Goal: Task Accomplishment & Management: Manage account settings

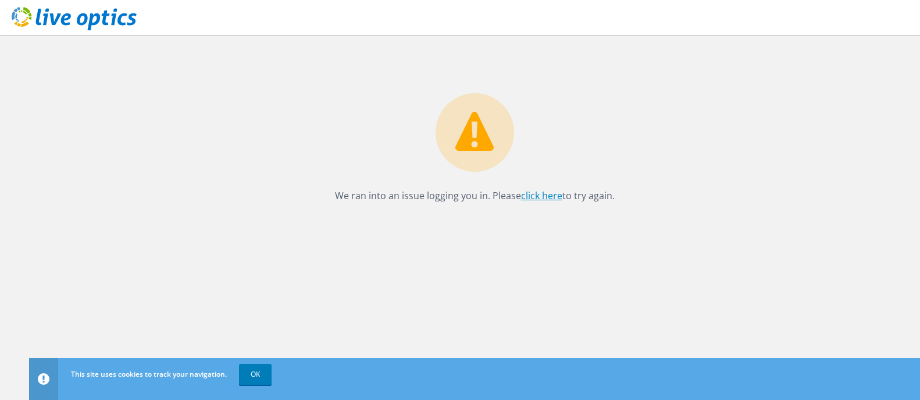
click at [539, 196] on link "click here" at bounding box center [541, 195] width 41 height 13
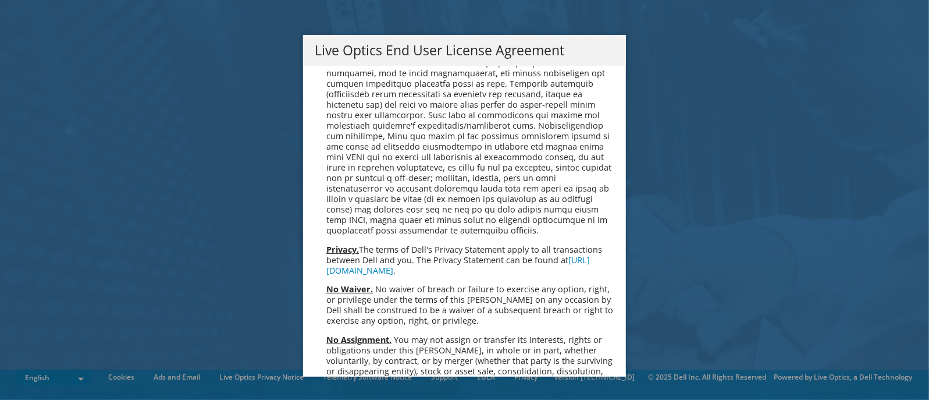
scroll to position [4399, 0]
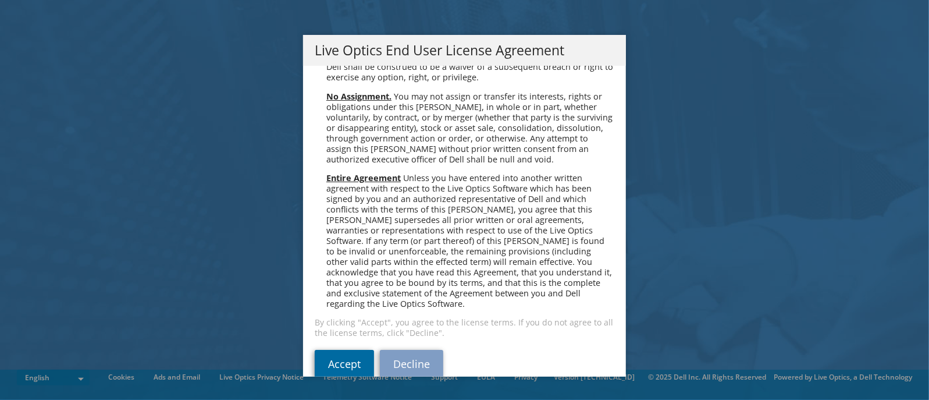
click at [337, 350] on link "Accept" at bounding box center [344, 364] width 59 height 28
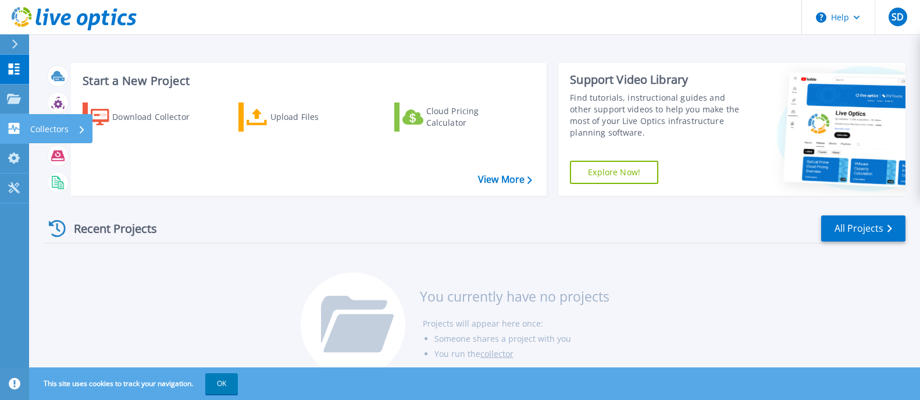
click at [51, 130] on p "Collectors" at bounding box center [49, 129] width 38 height 30
click at [247, 169] on div "Download Collector Upload Files Cloud Pricing Calculator" at bounding box center [307, 141] width 468 height 97
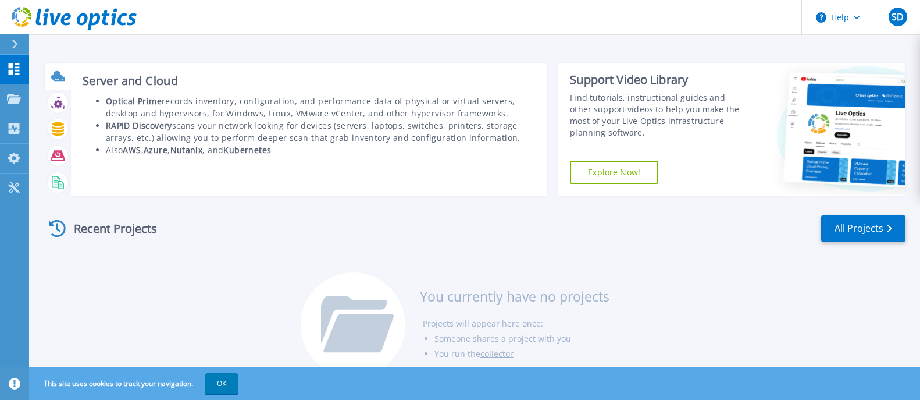
click at [56, 78] on icon at bounding box center [59, 78] width 10 height 3
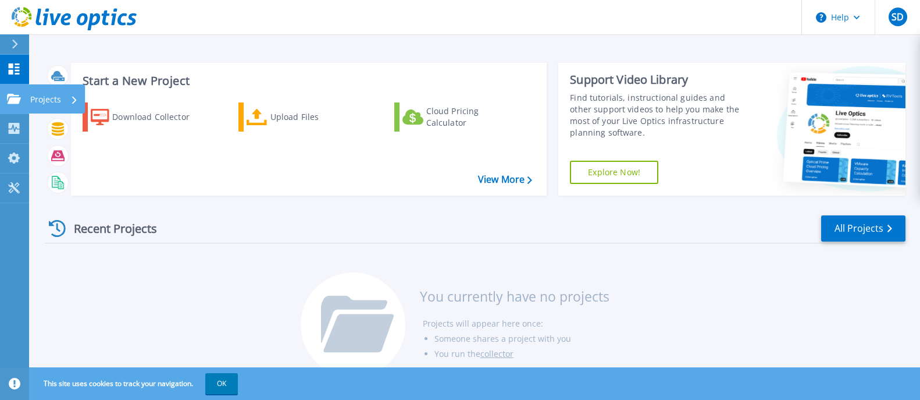
click at [17, 100] on icon at bounding box center [14, 99] width 14 height 10
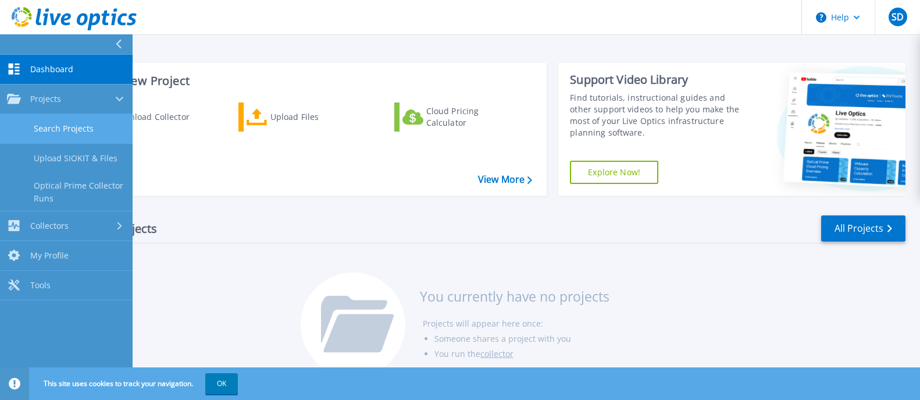
click at [69, 129] on link "Search Projects" at bounding box center [66, 129] width 133 height 30
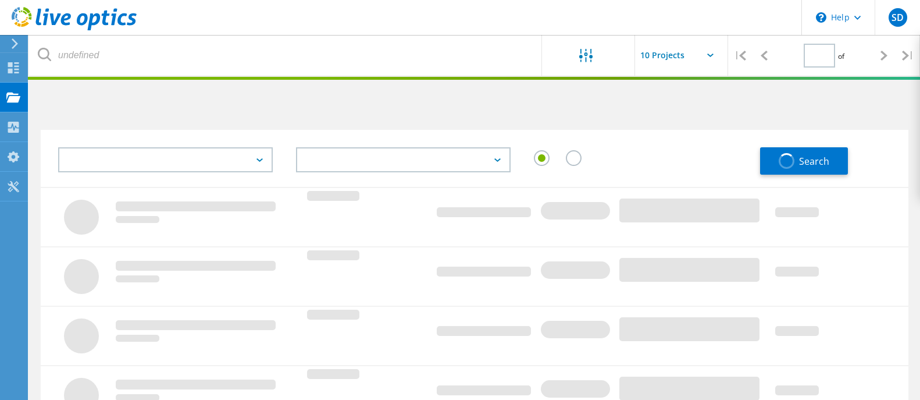
type input "1"
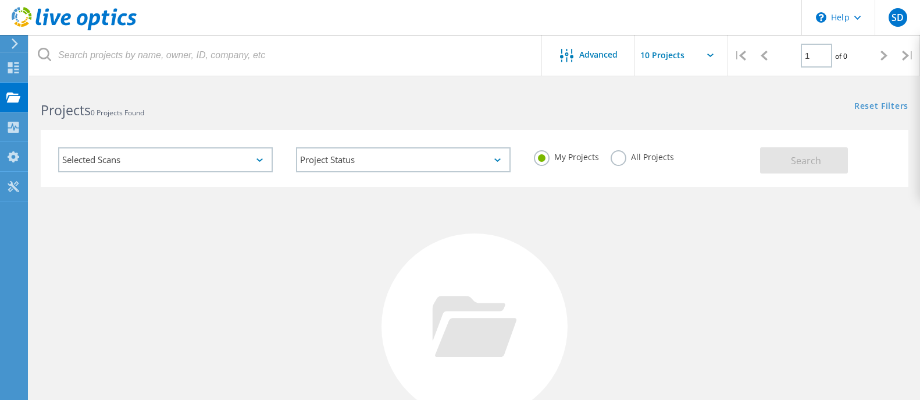
click at [263, 158] on div "Selected Scans" at bounding box center [165, 159] width 215 height 25
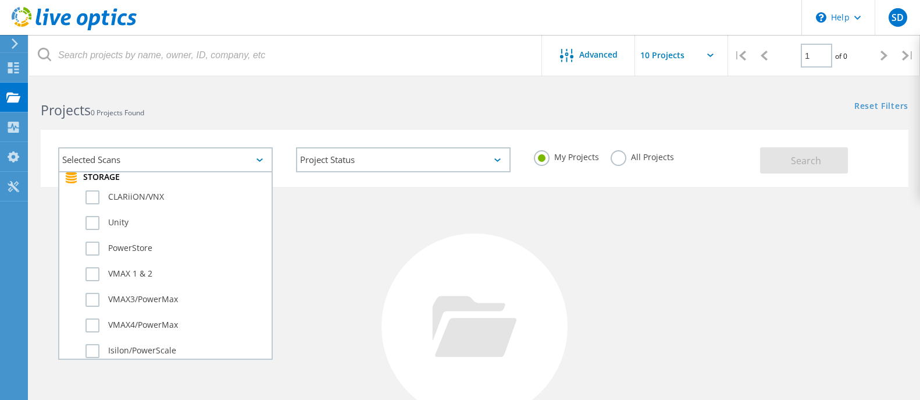
scroll to position [264, 0]
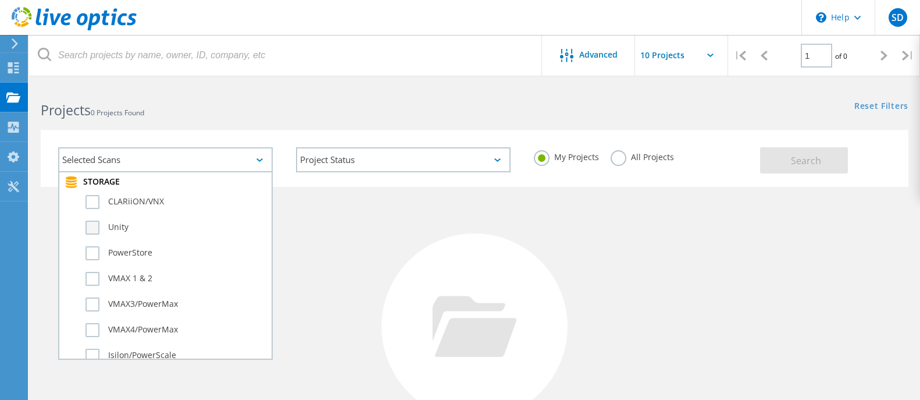
click at [90, 227] on label "Unity" at bounding box center [176, 227] width 180 height 14
click at [0, 0] on input "Unity" at bounding box center [0, 0] width 0 height 0
click at [91, 253] on label "PowerStore" at bounding box center [176, 253] width 180 height 14
click at [0, 0] on input "PowerStore" at bounding box center [0, 0] width 0 height 0
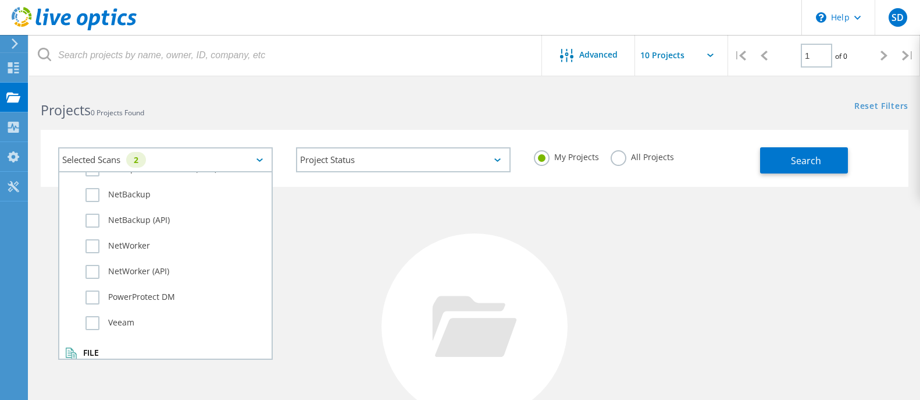
scroll to position [818, 0]
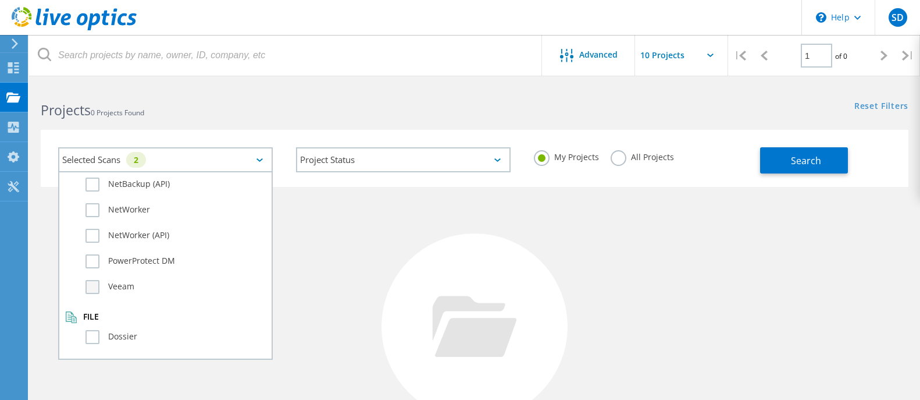
click at [95, 290] on label "Veeam" at bounding box center [176, 287] width 180 height 14
click at [0, 0] on input "Veeam" at bounding box center [0, 0] width 0 height 0
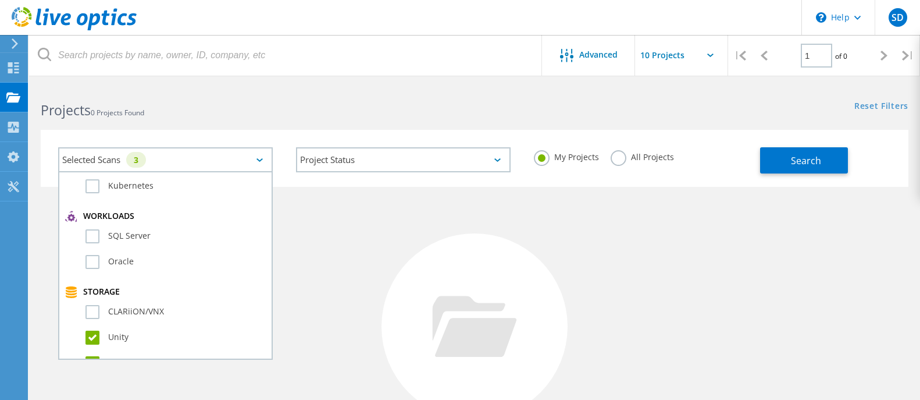
scroll to position [152, 0]
click at [91, 238] on label "SQL Server" at bounding box center [176, 239] width 180 height 14
click at [0, 0] on input "SQL Server" at bounding box center [0, 0] width 0 height 0
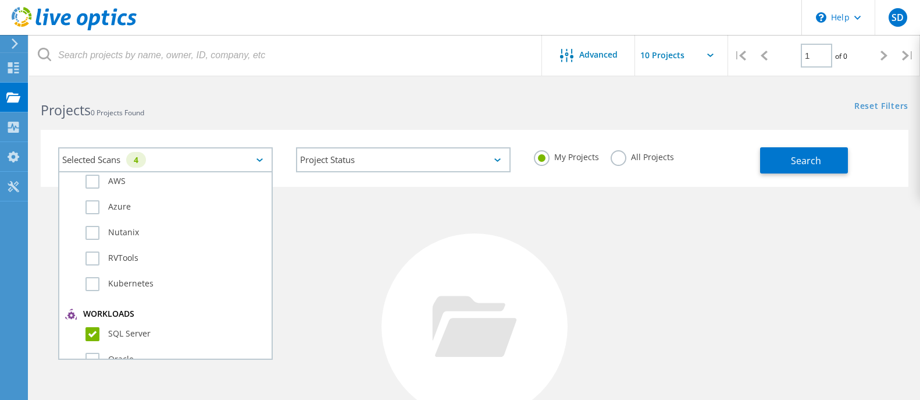
scroll to position [0, 0]
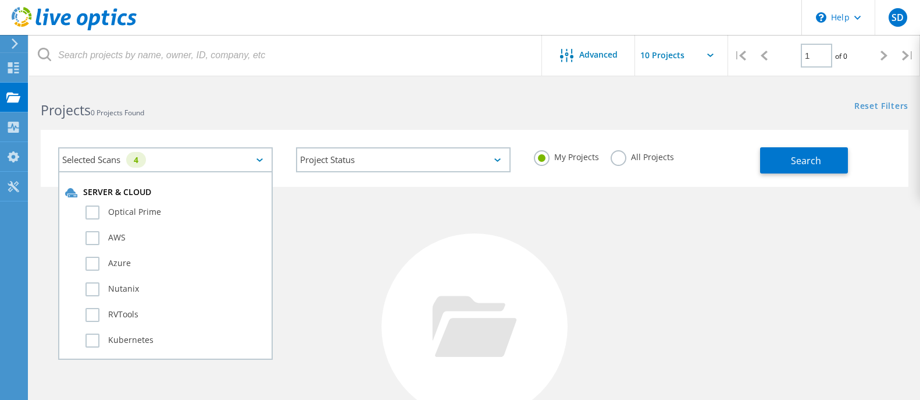
click at [630, 125] on div "Selected Scans 4 Server & Cloud Optical Prime AWS Azure Nutanix RVTools Kuberne…" at bounding box center [474, 151] width 891 height 72
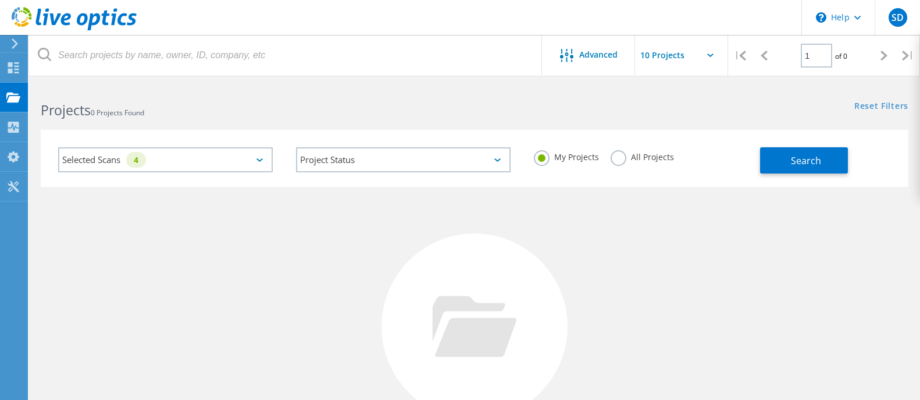
click at [618, 159] on label "All Projects" at bounding box center [642, 155] width 63 height 11
click at [0, 0] on input "All Projects" at bounding box center [0, 0] width 0 height 0
click at [262, 159] on div "Selected Scans 4" at bounding box center [165, 159] width 215 height 25
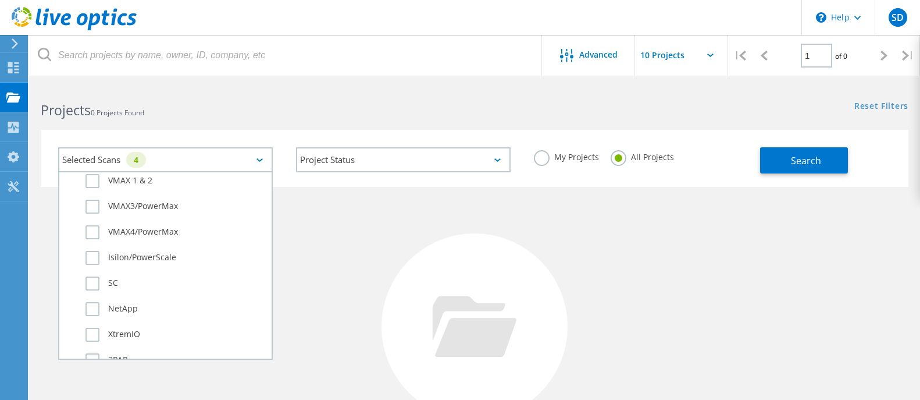
scroll to position [818, 0]
click at [96, 287] on label "Veeam" at bounding box center [176, 287] width 180 height 14
click at [0, 0] on input "Veeam" at bounding box center [0, 0] width 0 height 0
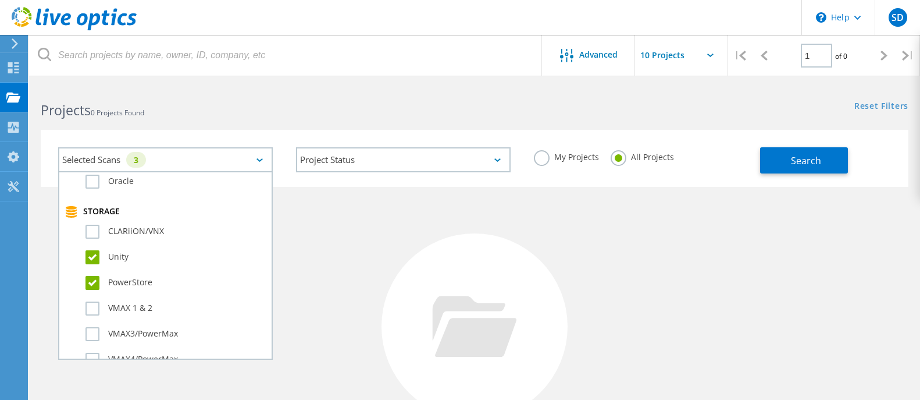
scroll to position [211, 0]
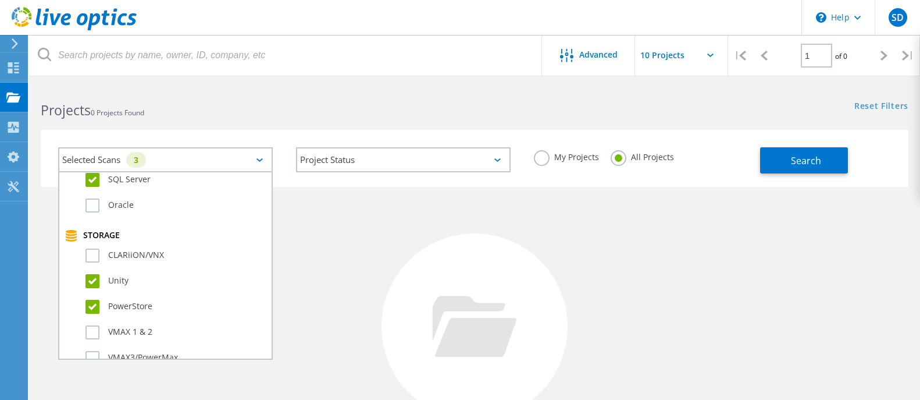
drag, startPoint x: 92, startPoint y: 305, endPoint x: 92, endPoint y: 295, distance: 9.9
click at [92, 301] on label "PowerStore" at bounding box center [176, 307] width 180 height 14
click at [92, 282] on label "Unity" at bounding box center [176, 281] width 180 height 14
click at [0, 0] on input "Unity" at bounding box center [0, 0] width 0 height 0
click at [93, 305] on label "PowerStore" at bounding box center [176, 307] width 180 height 14
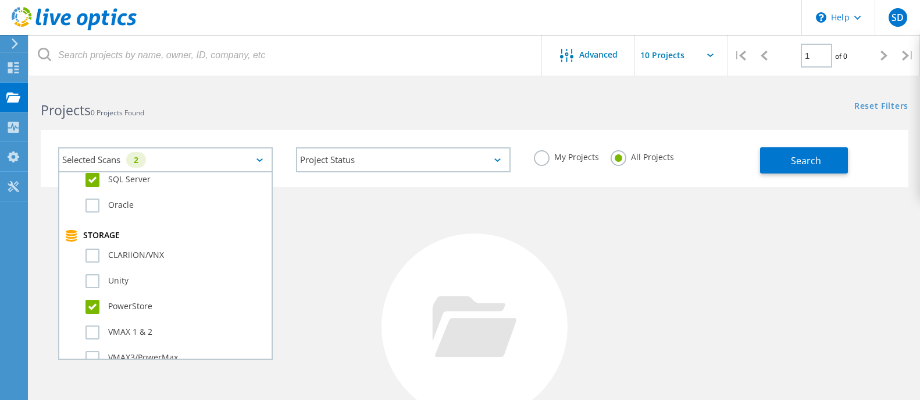
click at [0, 0] on input "PowerStore" at bounding box center [0, 0] width 0 height 0
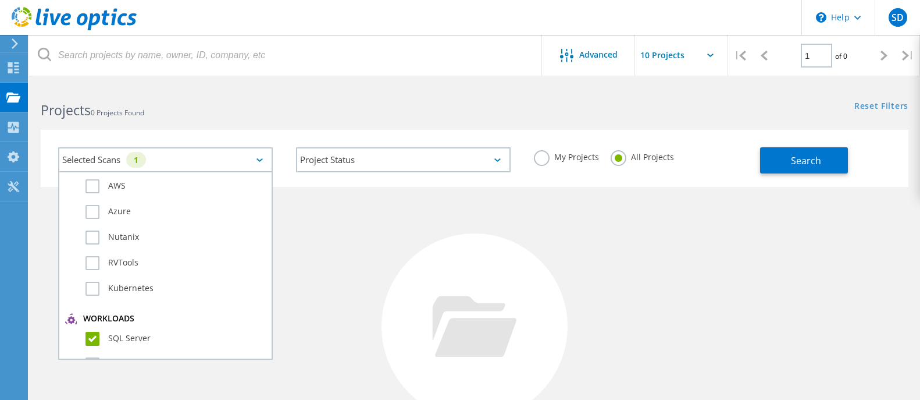
scroll to position [0, 0]
click at [302, 95] on div "Projects 0 Projects Found" at bounding box center [252, 99] width 446 height 31
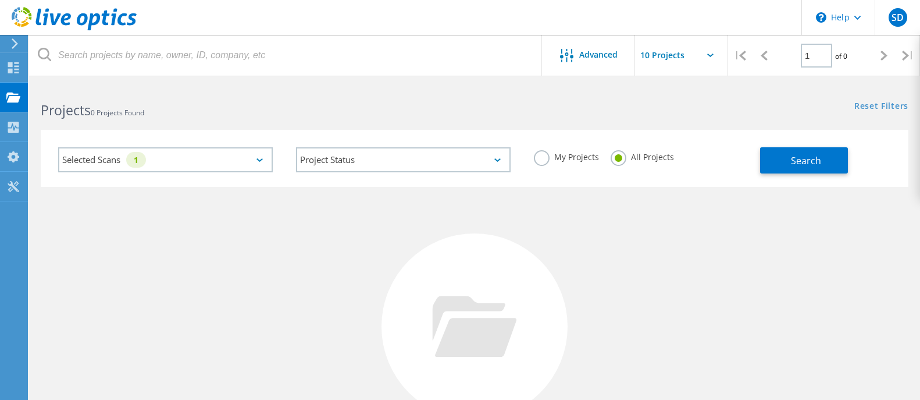
click at [255, 161] on div "Selected Scans 1" at bounding box center [165, 159] width 215 height 25
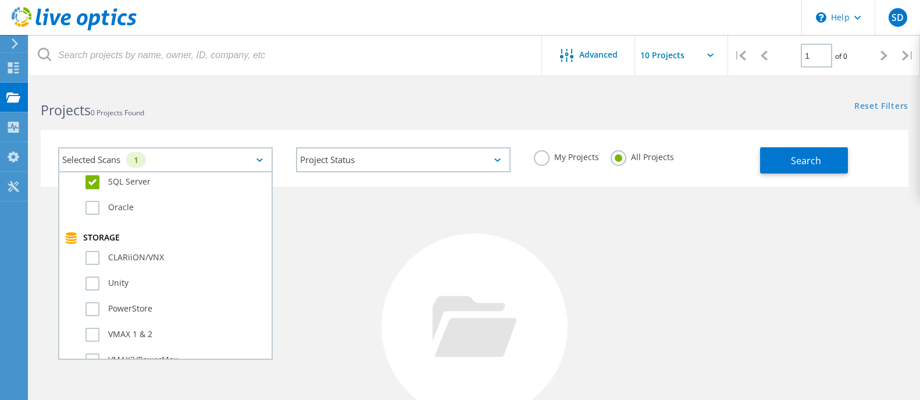
scroll to position [192, 0]
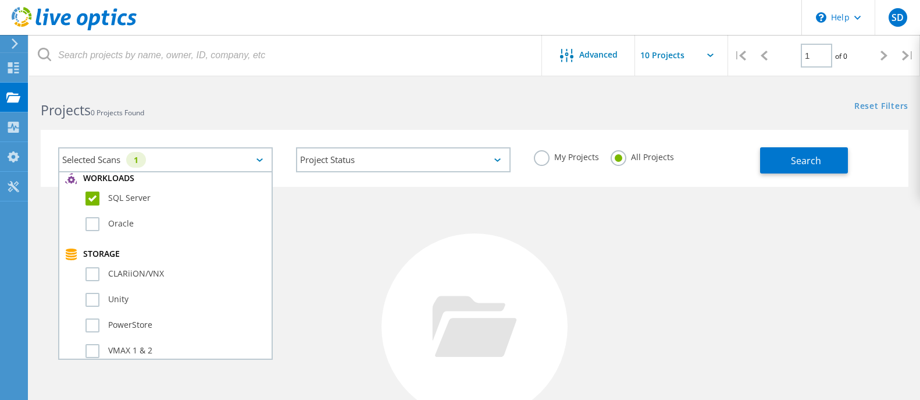
click at [88, 197] on label "SQL Server" at bounding box center [176, 198] width 180 height 14
click at [0, 0] on input "SQL Server" at bounding box center [0, 0] width 0 height 0
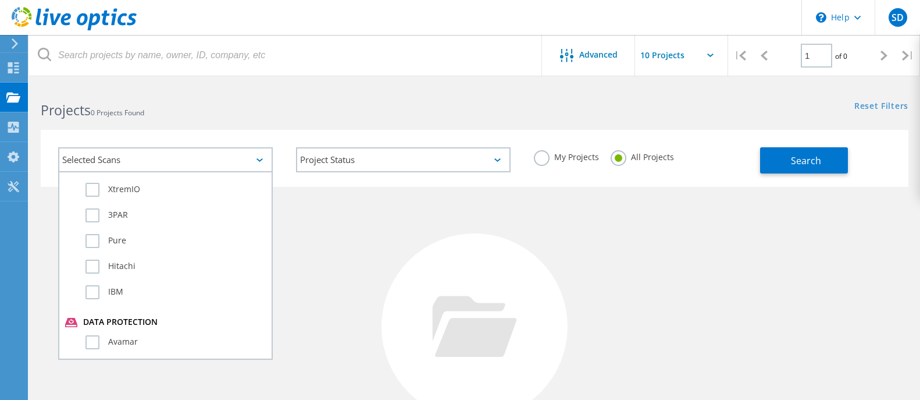
scroll to position [818, 0]
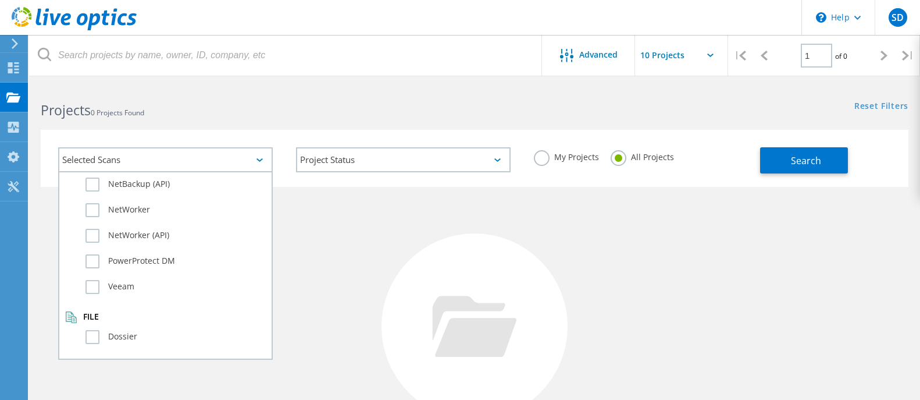
click at [436, 112] on h2 "Projects 0 Projects Found" at bounding box center [252, 110] width 422 height 19
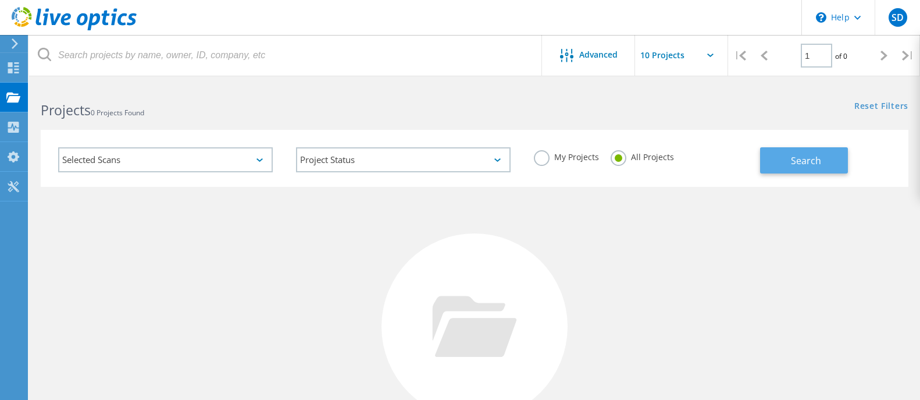
click at [814, 157] on span "Search" at bounding box center [806, 160] width 30 height 13
click at [881, 108] on link "Reset Filters" at bounding box center [881, 107] width 54 height 10
click at [697, 54] on input "text" at bounding box center [693, 55] width 116 height 41
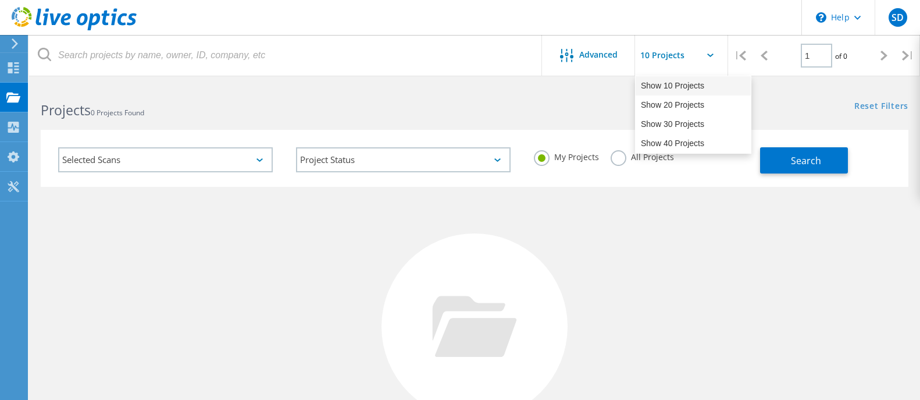
click at [695, 88] on div "Show 10 Projects" at bounding box center [693, 85] width 115 height 19
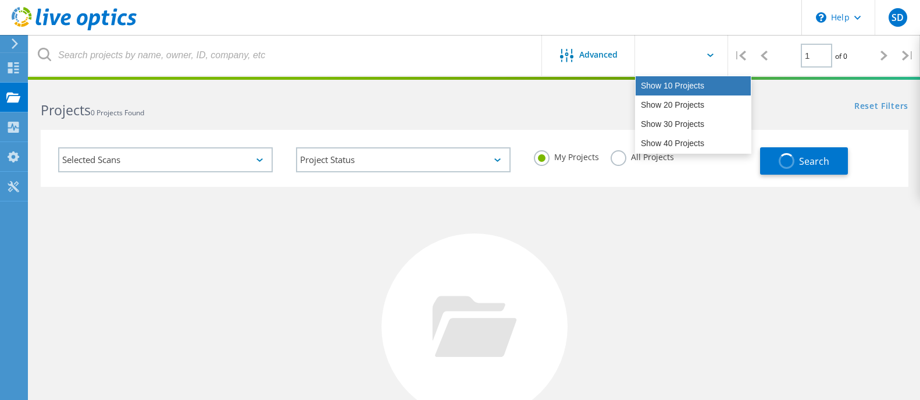
type input "Show 10 Projects"
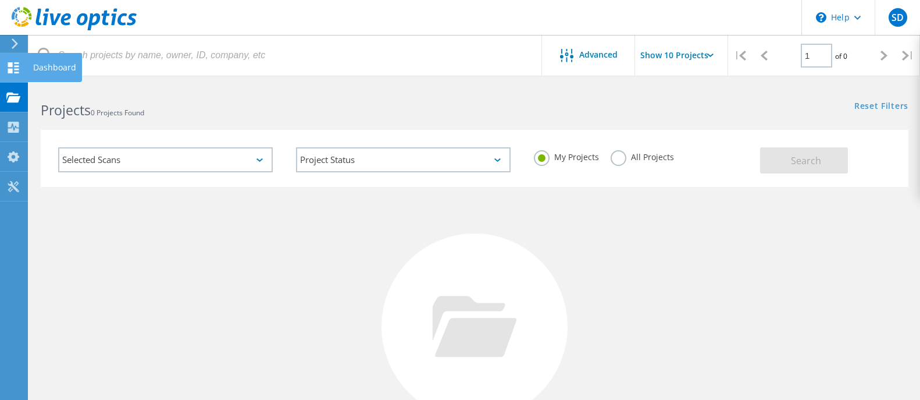
click at [13, 68] on icon at bounding box center [13, 67] width 14 height 11
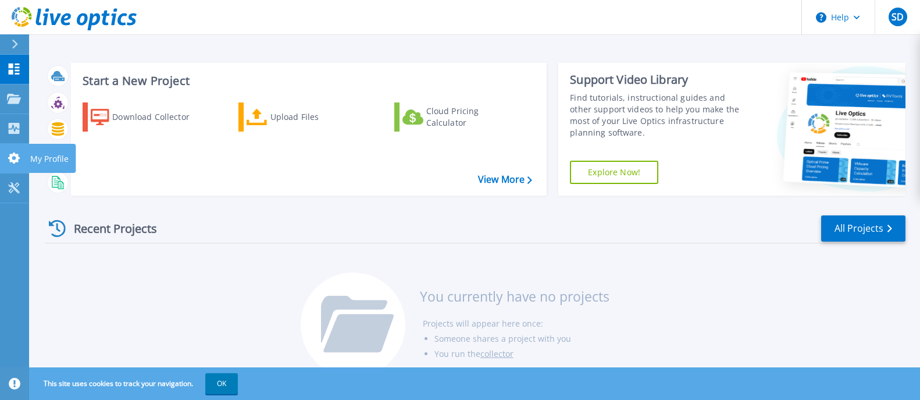
click at [18, 161] on icon at bounding box center [14, 157] width 12 height 11
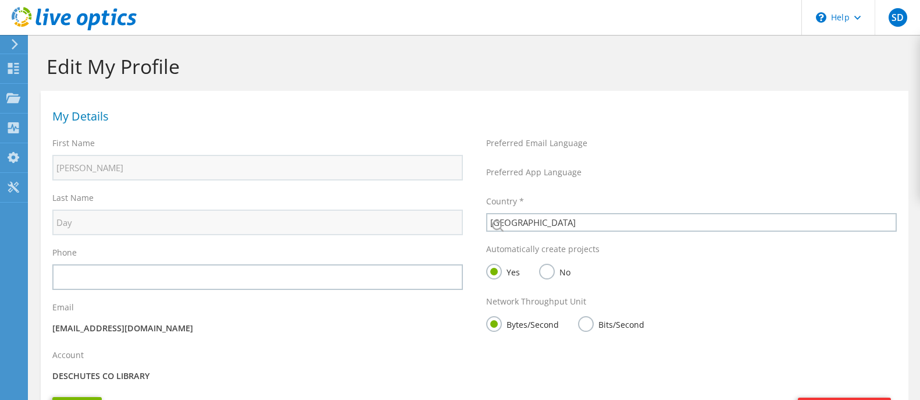
select select "224"
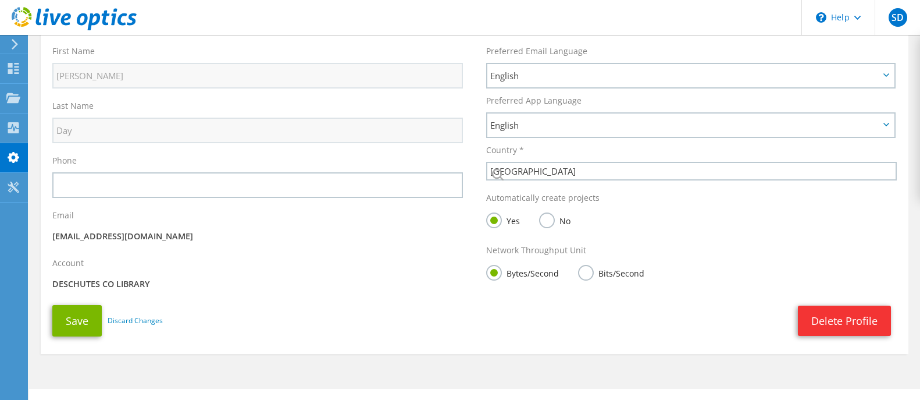
scroll to position [59, 0]
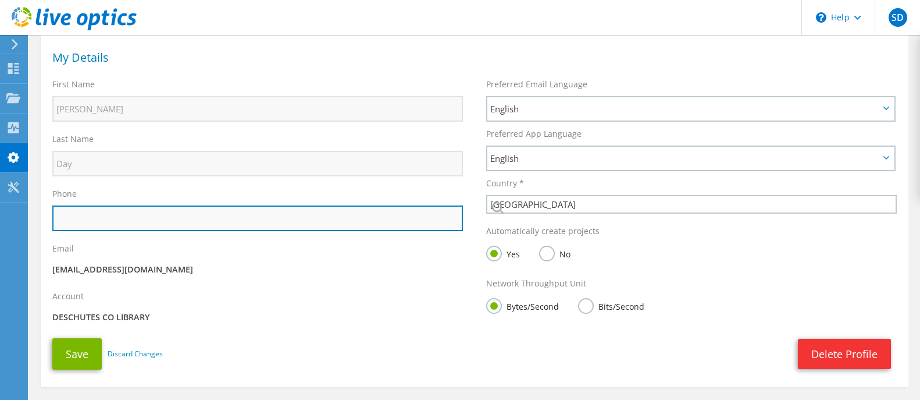
click at [180, 218] on input "text" at bounding box center [257, 218] width 411 height 26
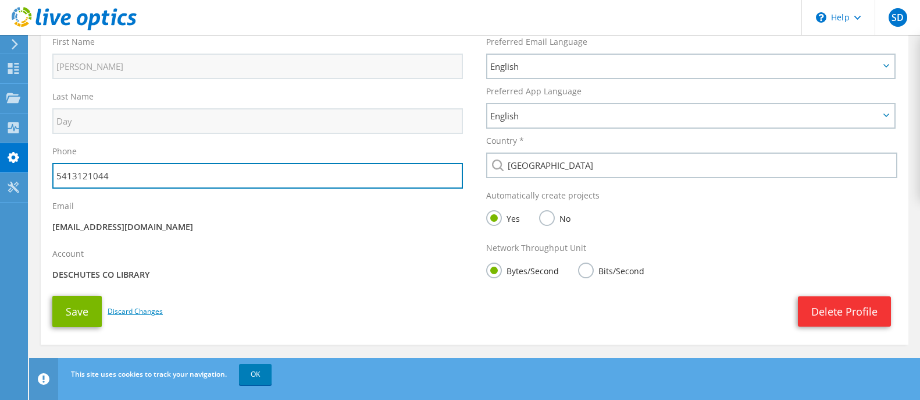
scroll to position [117, 0]
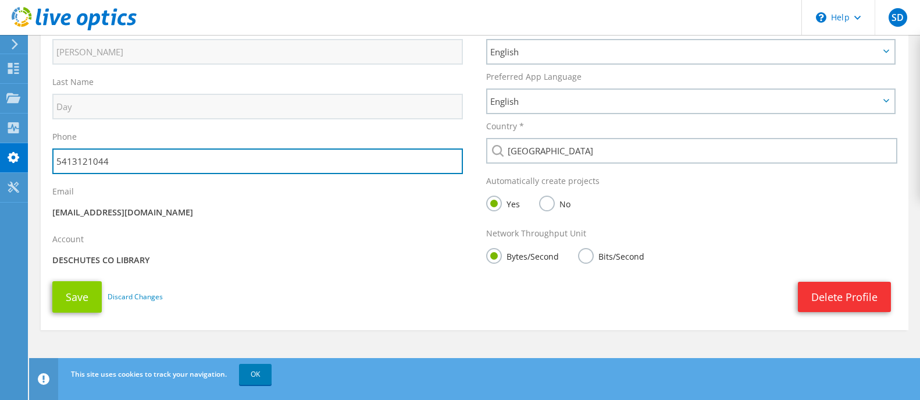
type input "5413121044"
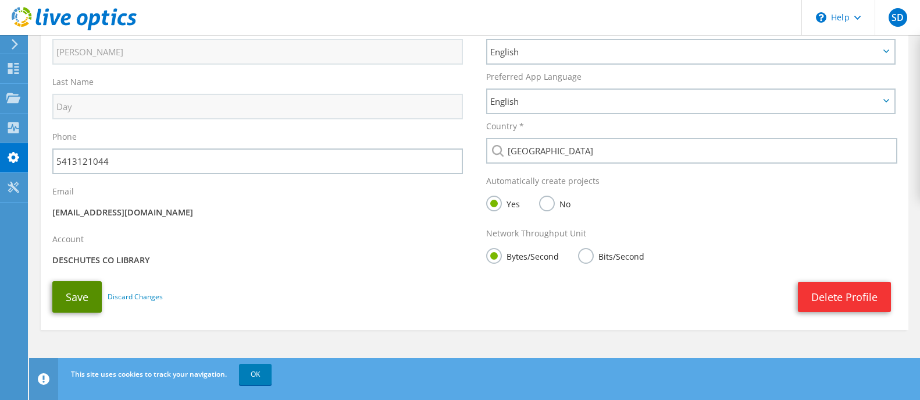
click at [72, 295] on button "Save" at bounding box center [76, 296] width 49 height 31
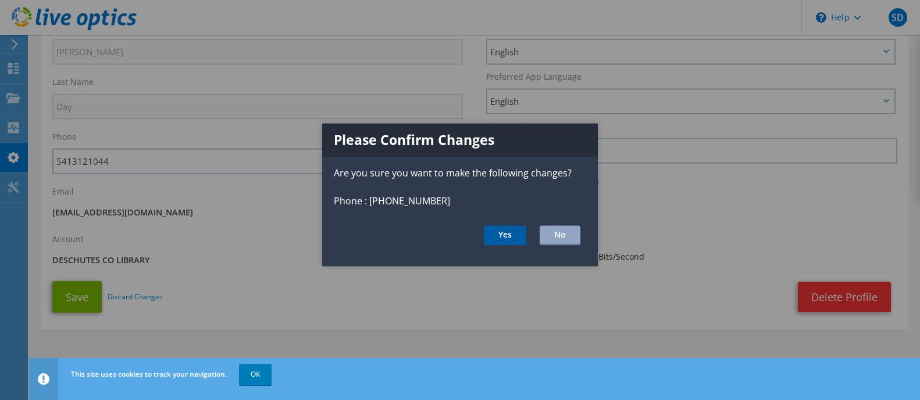
click at [504, 236] on button "Yes" at bounding box center [505, 235] width 42 height 20
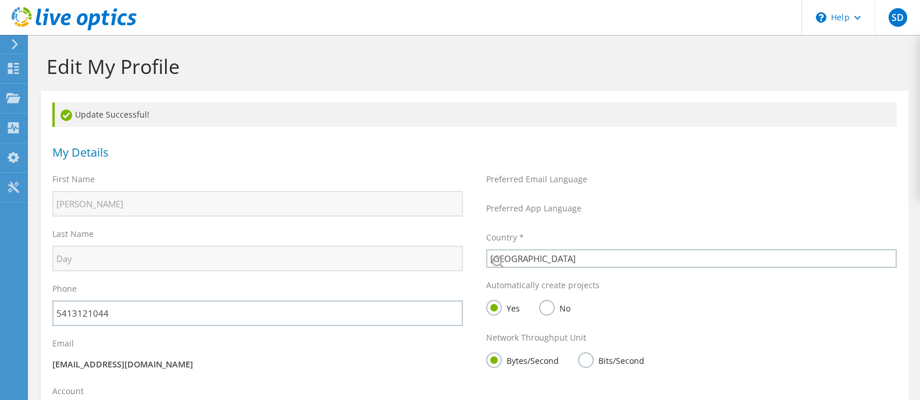
select select "224"
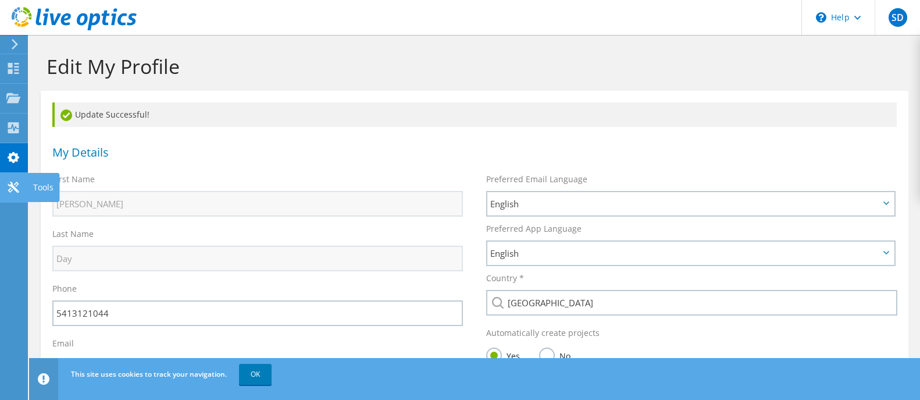
click at [10, 186] on use at bounding box center [13, 186] width 11 height 11
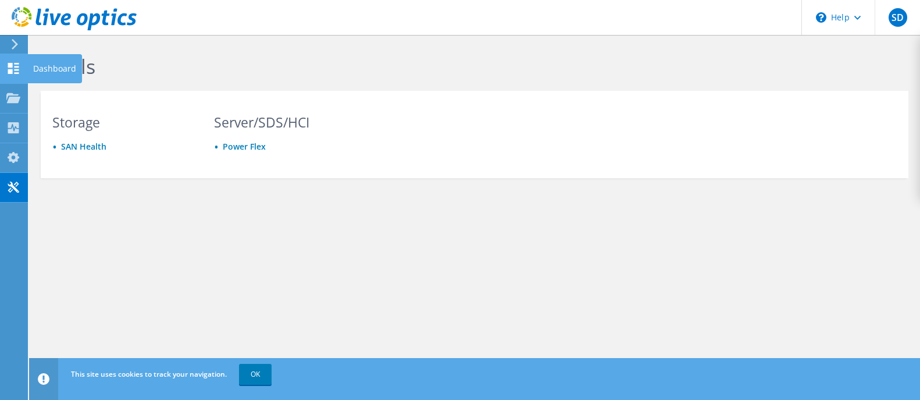
click at [8, 70] on use at bounding box center [13, 68] width 11 height 11
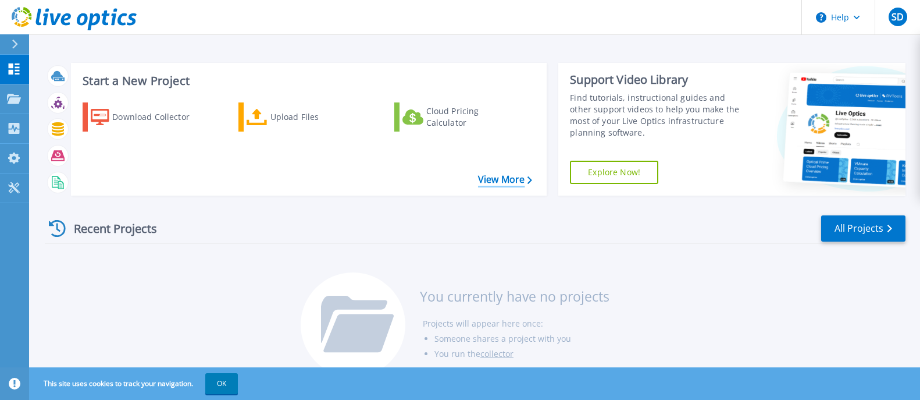
click at [499, 180] on link "View More" at bounding box center [505, 179] width 54 height 11
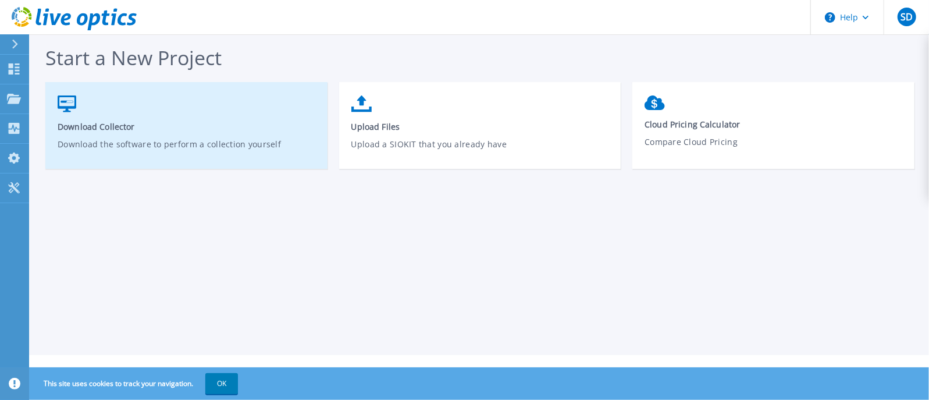
click at [131, 125] on span "Download Collector" at bounding box center [187, 126] width 258 height 11
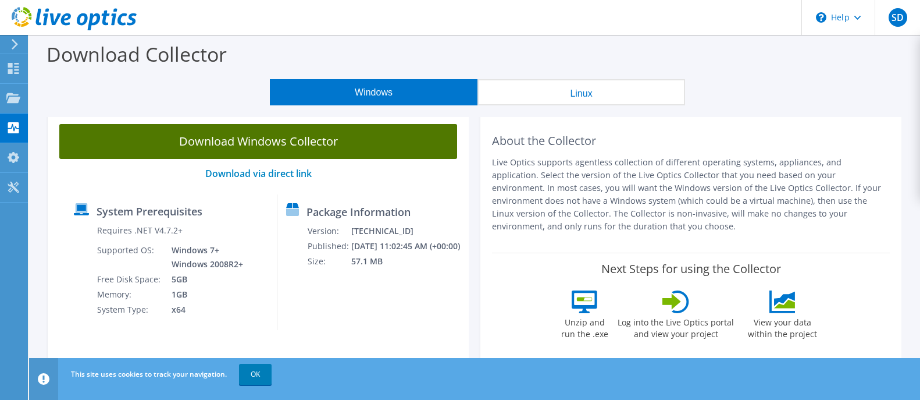
click at [270, 147] on link "Download Windows Collector" at bounding box center [258, 141] width 398 height 35
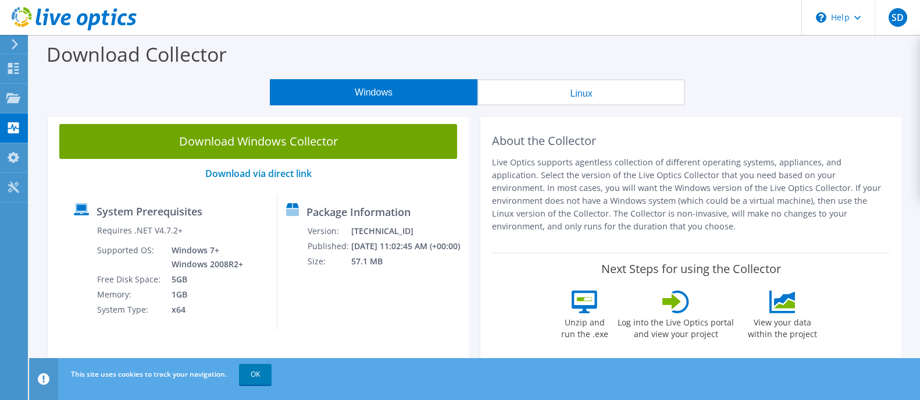
click at [802, 136] on h2 "About the Collector" at bounding box center [691, 141] width 398 height 14
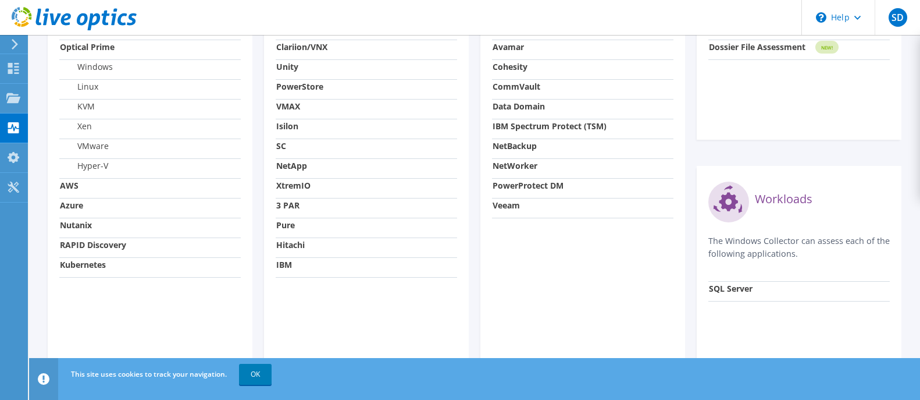
scroll to position [518, 0]
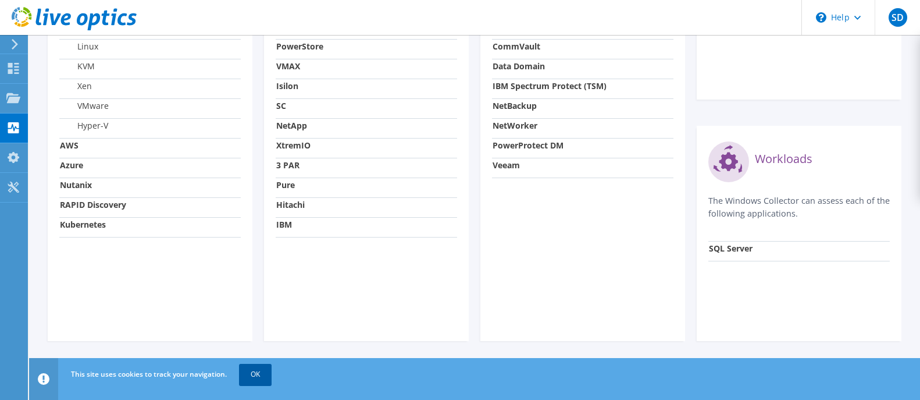
click at [256, 376] on link "OK" at bounding box center [255, 374] width 33 height 21
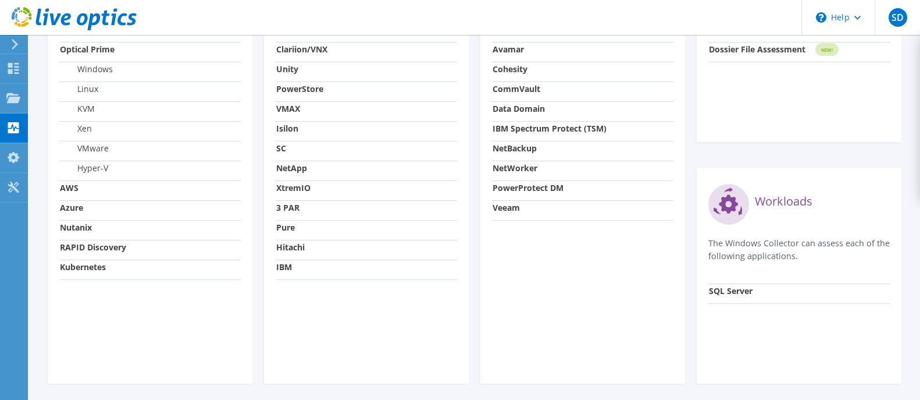
scroll to position [460, 0]
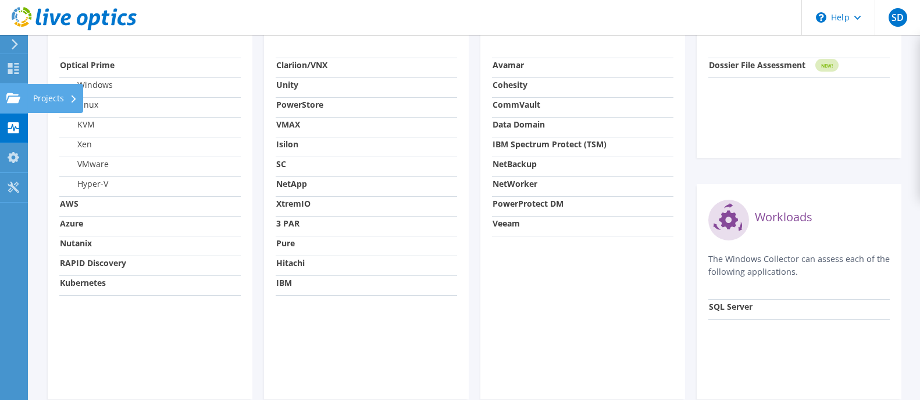
click at [12, 94] on use at bounding box center [13, 97] width 14 height 10
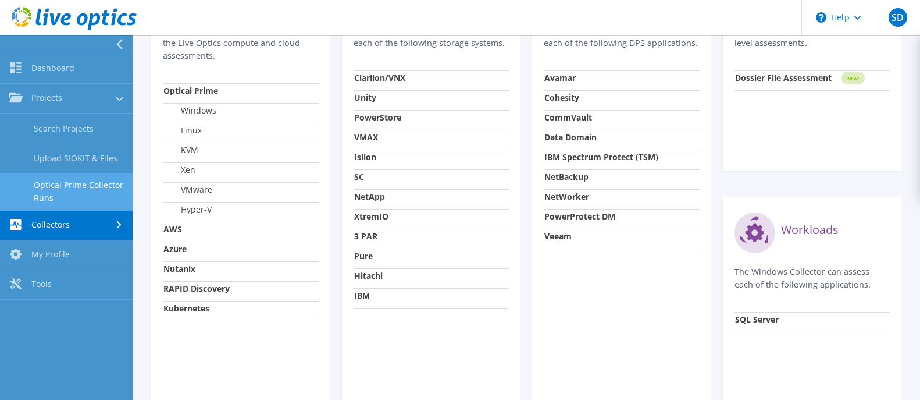
click at [58, 187] on link "Optical Prime Collector Runs" at bounding box center [66, 191] width 133 height 37
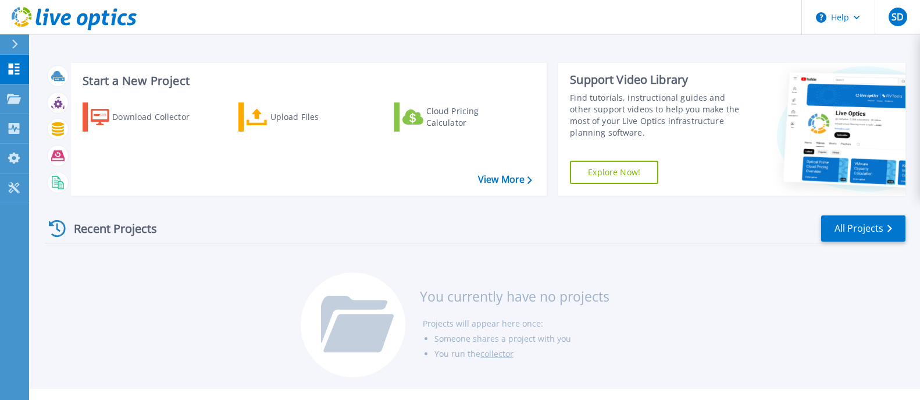
click at [614, 170] on link "Explore Now!" at bounding box center [614, 172] width 88 height 23
